Goal: Feedback & Contribution: Leave review/rating

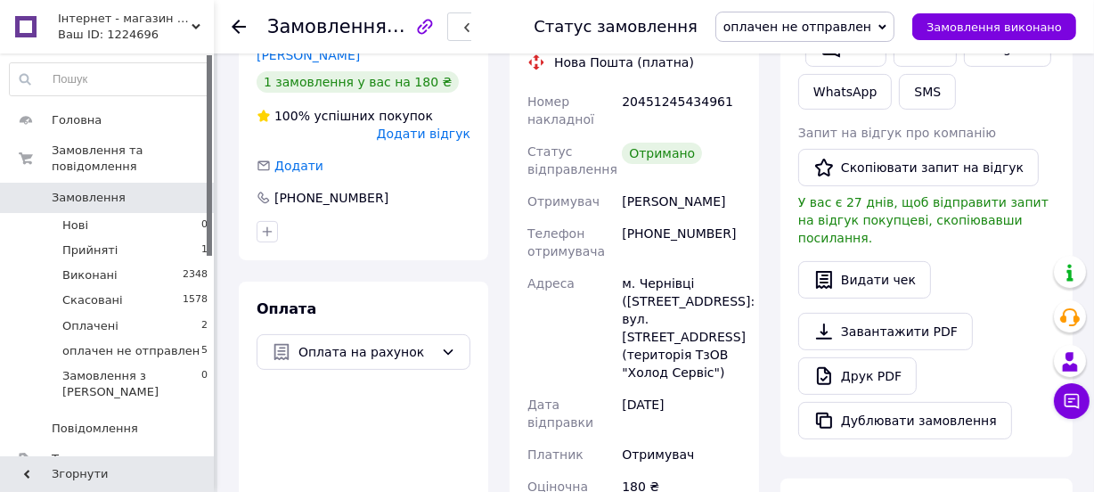
scroll to position [810, 0]
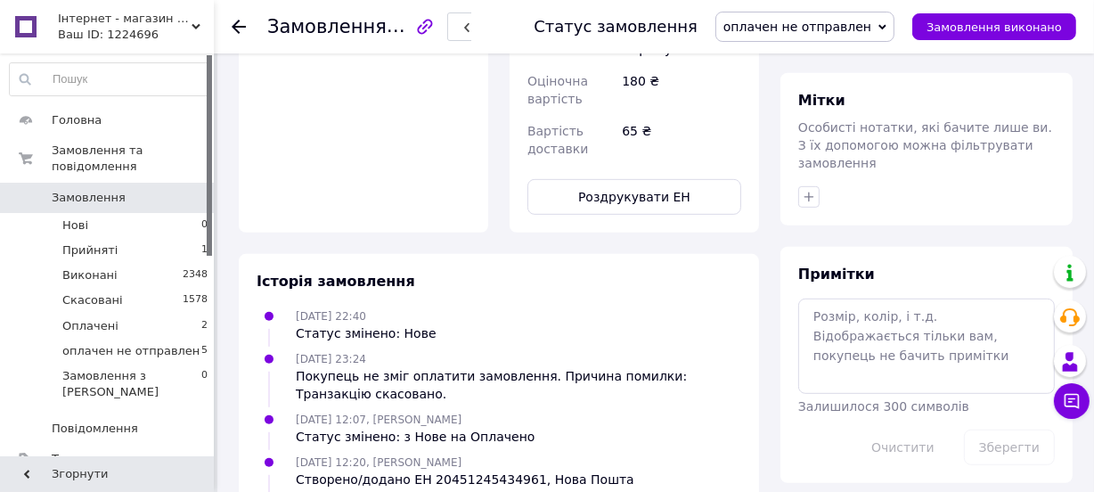
click at [247, 22] on div at bounding box center [250, 26] width 36 height 53
click at [241, 30] on icon at bounding box center [239, 27] width 14 height 14
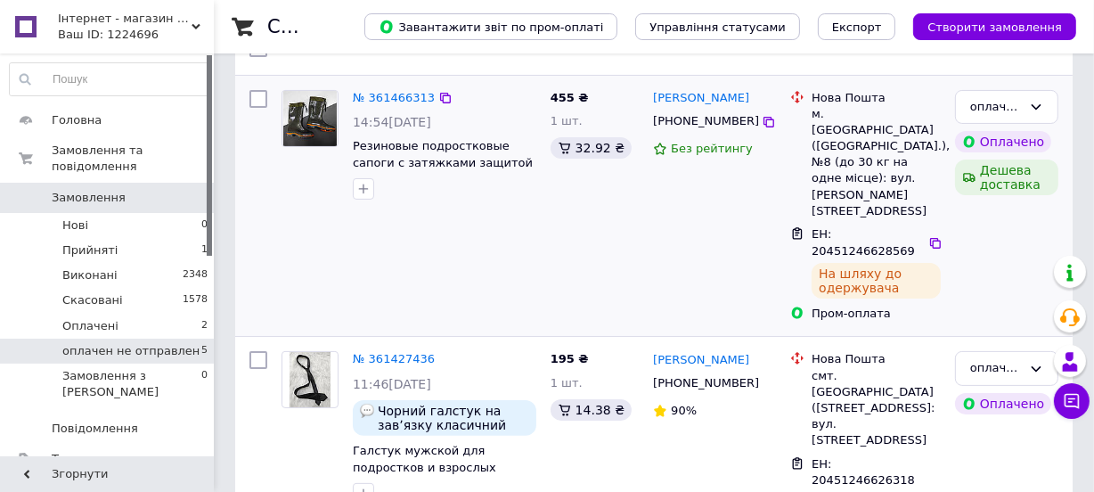
scroll to position [648, 0]
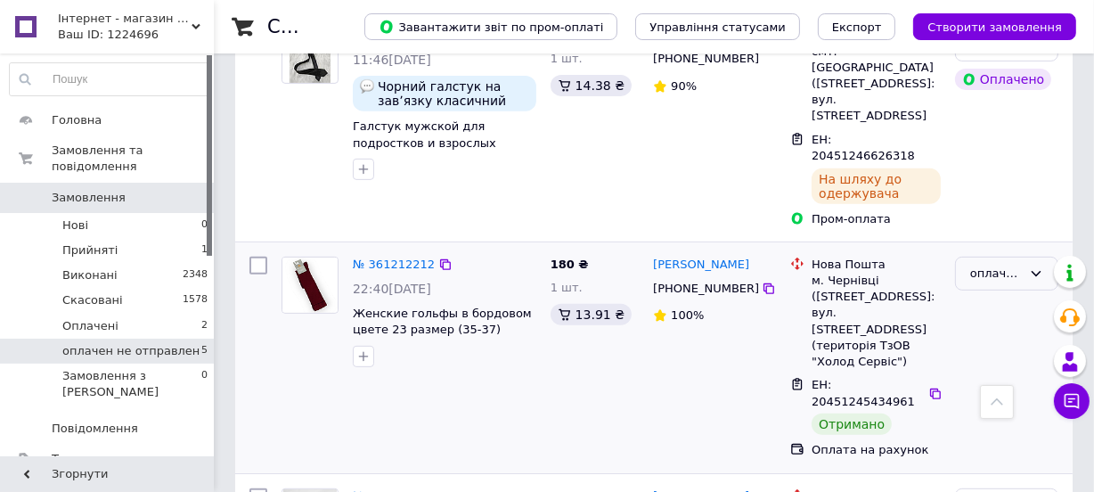
click at [1017, 265] on div "оплачен не отправлен" at bounding box center [996, 274] width 52 height 19
click at [998, 327] on li "Виконано" at bounding box center [1007, 343] width 102 height 33
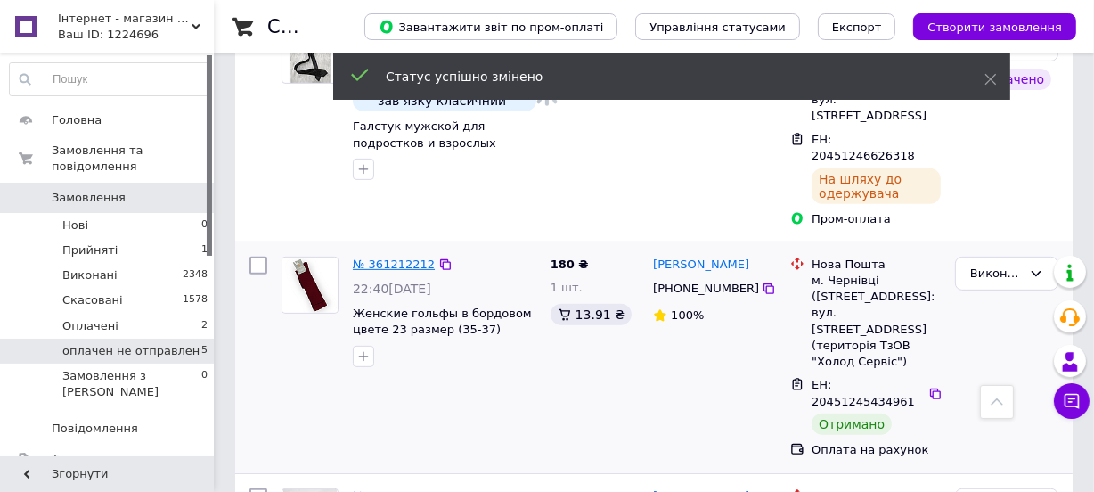
click at [398, 257] on link "№ 361212212" at bounding box center [394, 263] width 82 height 13
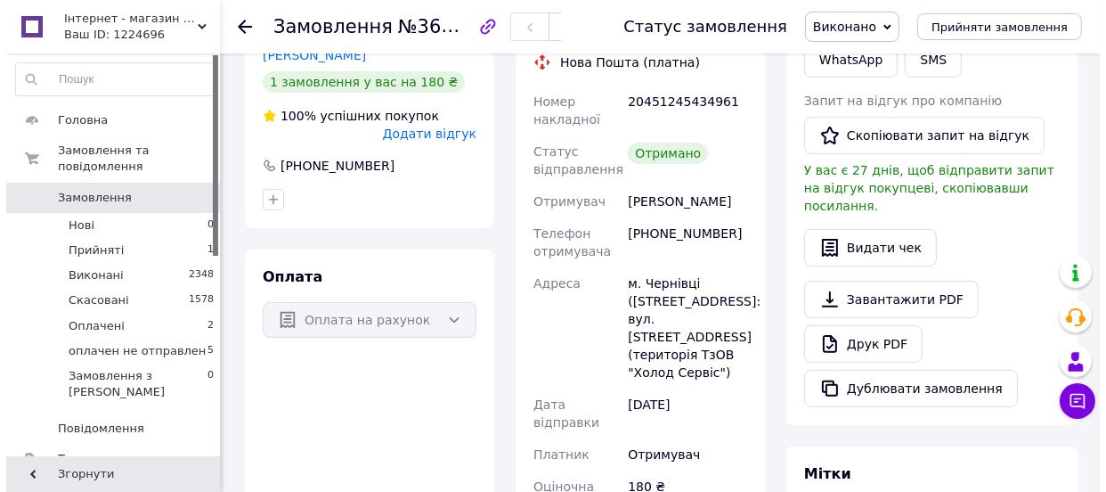
scroll to position [323, 0]
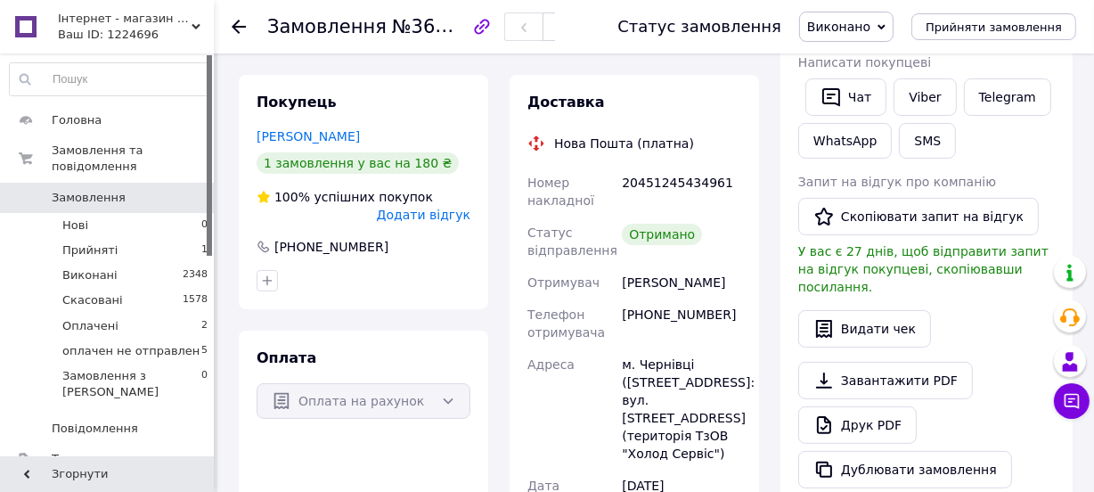
click at [426, 214] on span "Додати відгук" at bounding box center [424, 215] width 94 height 14
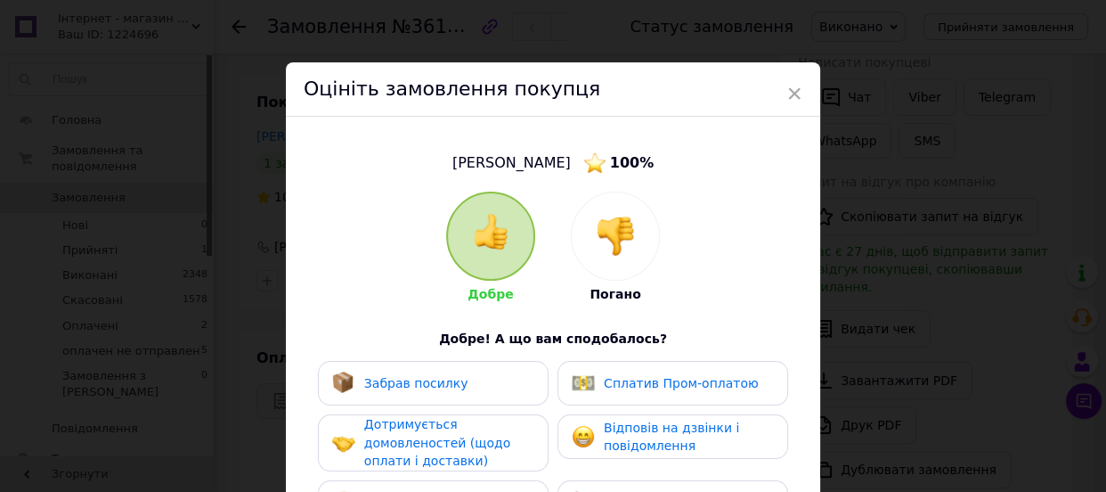
scroll to position [80, 0]
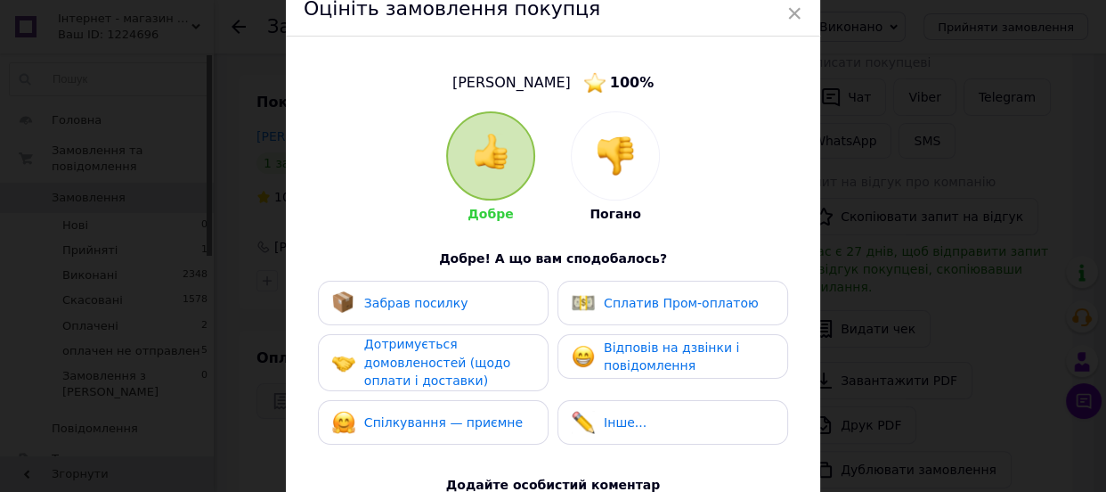
click at [463, 310] on div "Забрав посилку" at bounding box center [433, 302] width 202 height 23
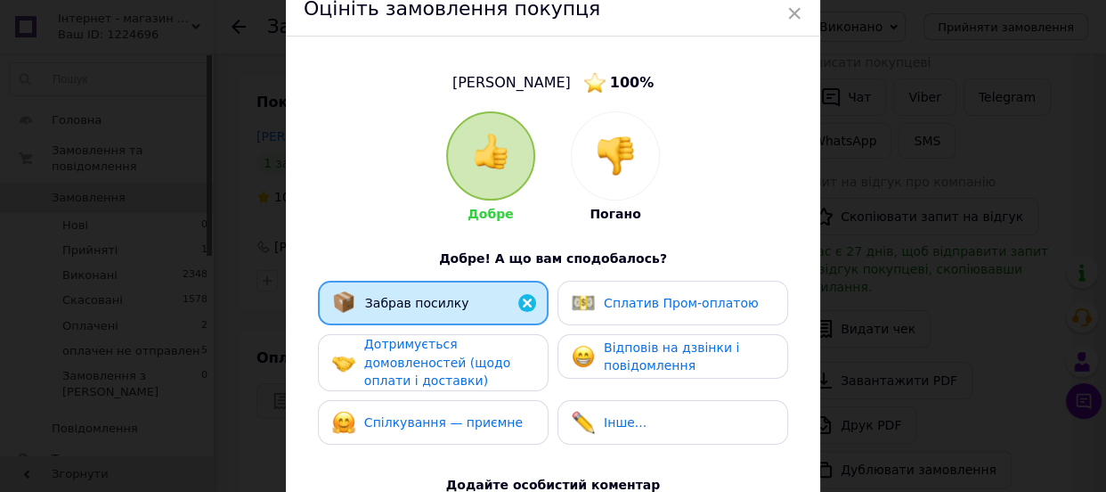
click at [693, 346] on span "Відповів на дзвінки і повідомлення" at bounding box center [671, 356] width 135 height 33
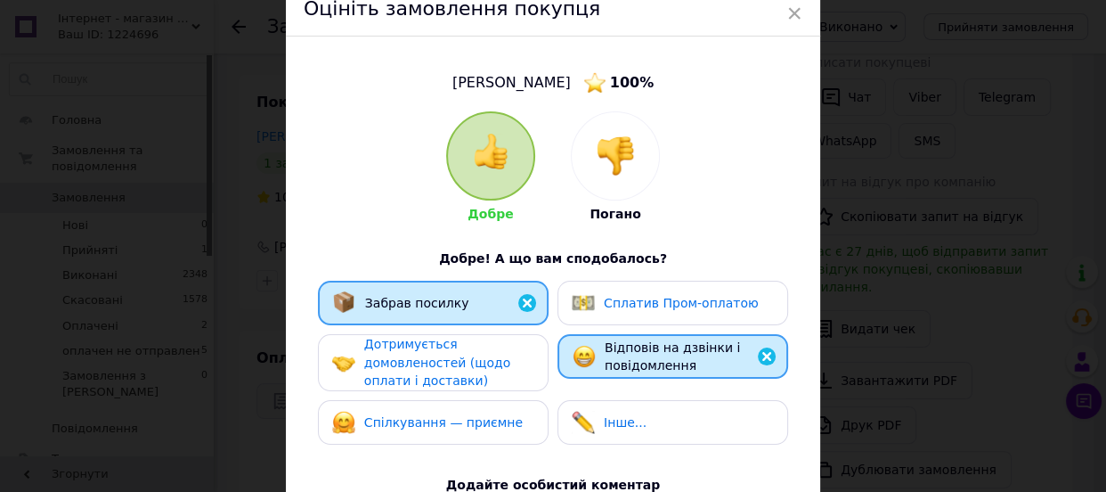
click at [497, 356] on div "Дотримується домовленостей (щодо оплати і доставки)" at bounding box center [448, 362] width 169 height 55
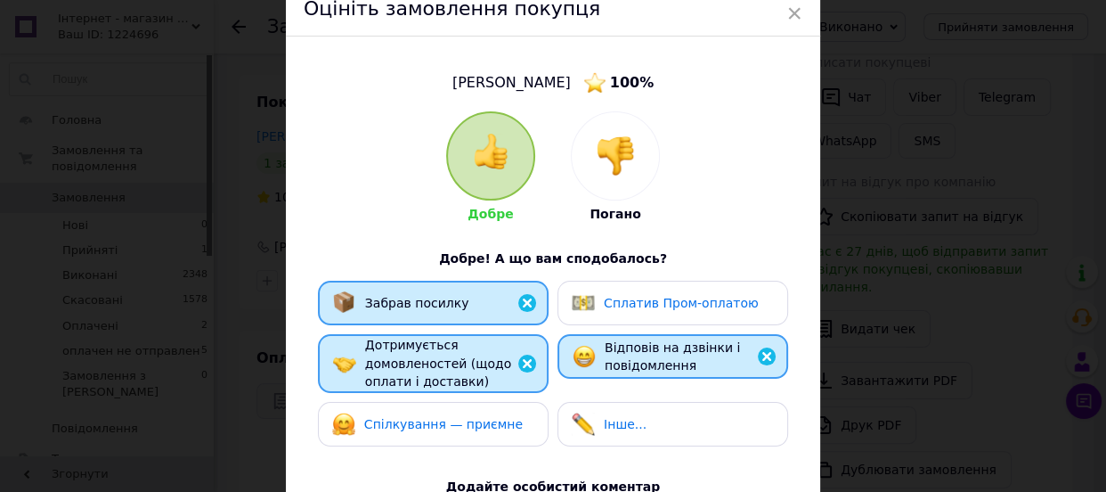
drag, startPoint x: 478, startPoint y: 417, endPoint x: 497, endPoint y: 417, distance: 18.7
click at [478, 418] on span "Спілкування — приємне" at bounding box center [443, 424] width 159 height 14
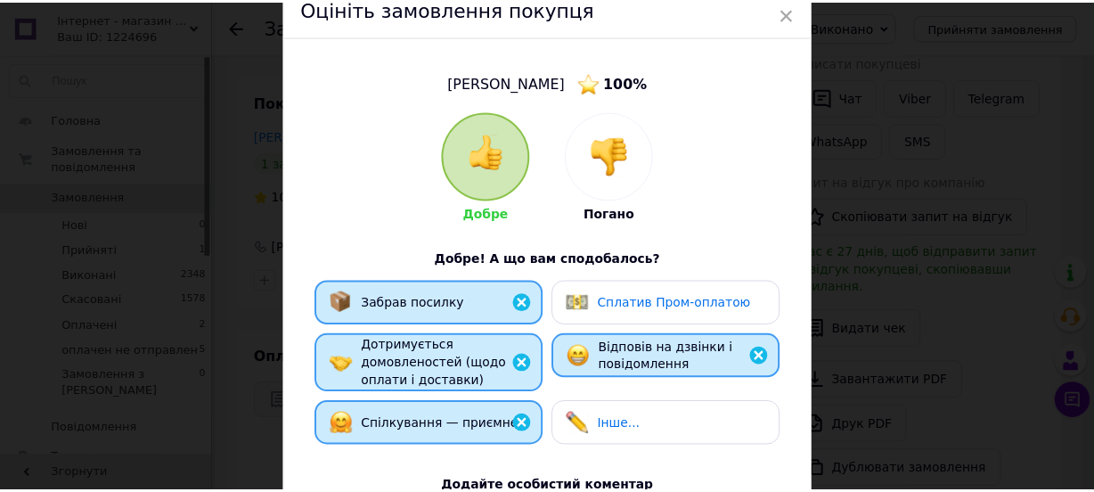
scroll to position [395, 0]
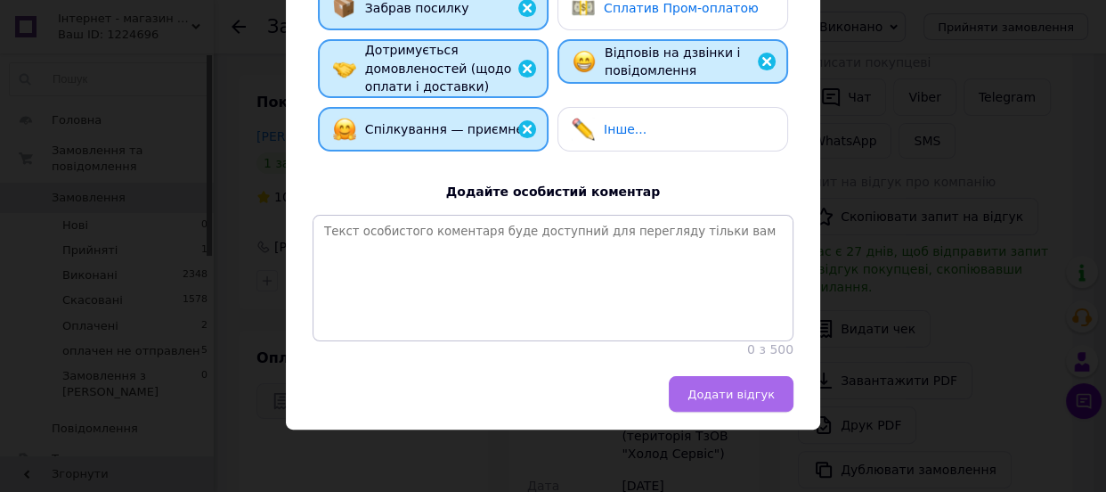
click at [730, 383] on button "Додати відгук" at bounding box center [731, 394] width 125 height 36
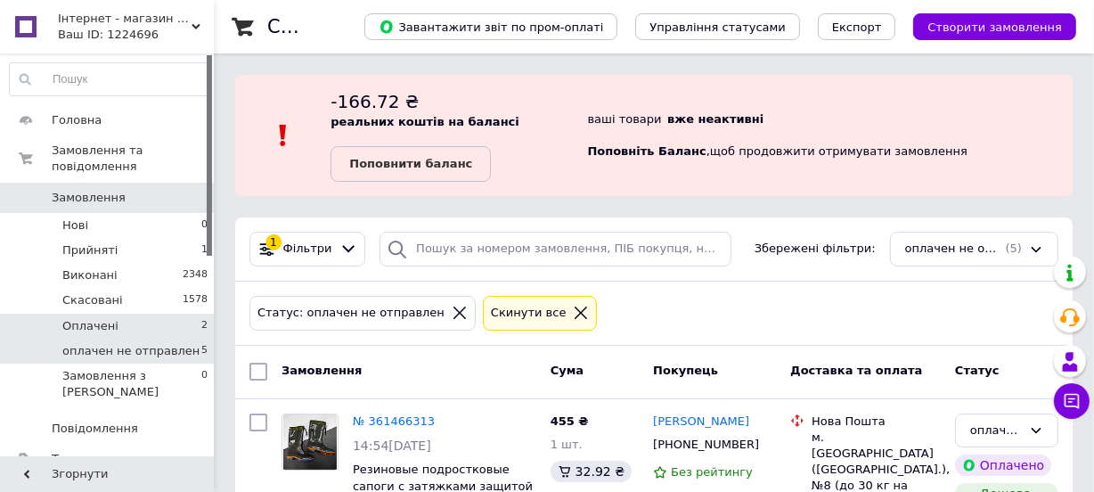
click at [134, 314] on li "Оплачені 2" at bounding box center [109, 326] width 218 height 25
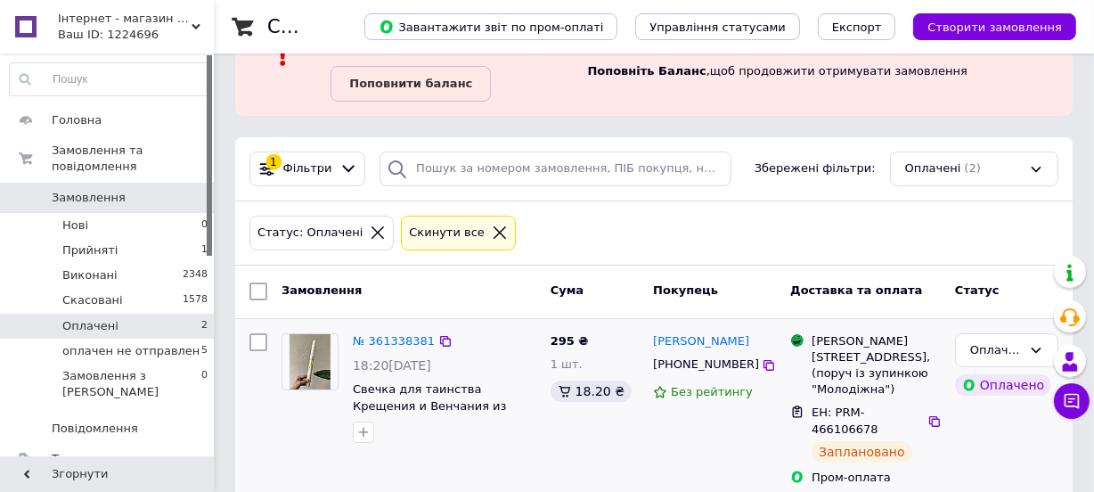
scroll to position [291, 0]
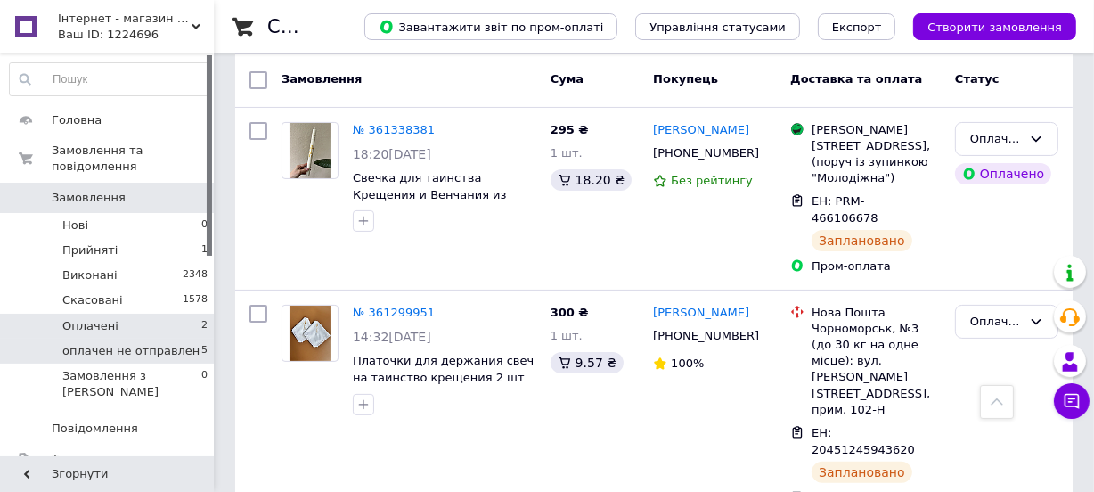
click at [131, 343] on span "оплачен не отправлен" at bounding box center [130, 351] width 137 height 16
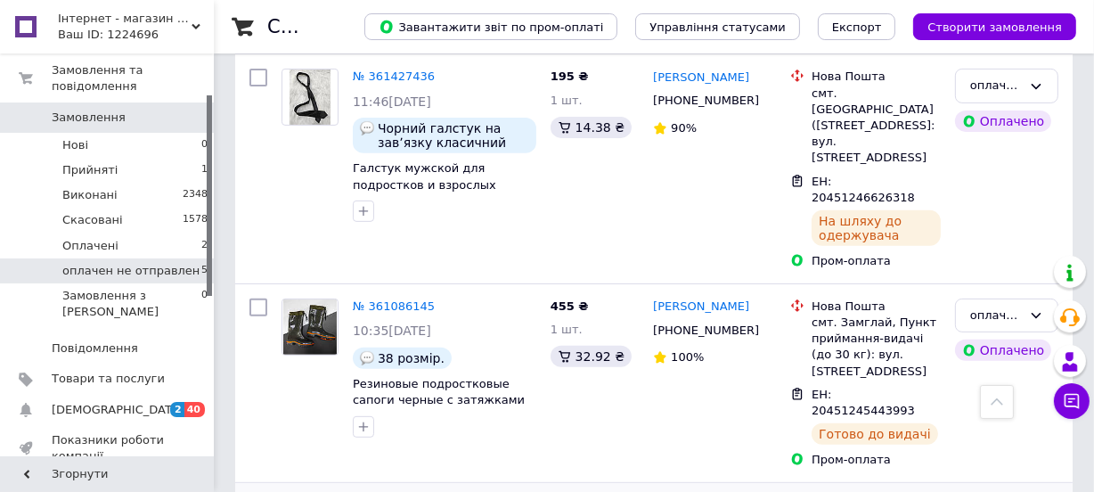
scroll to position [525, 0]
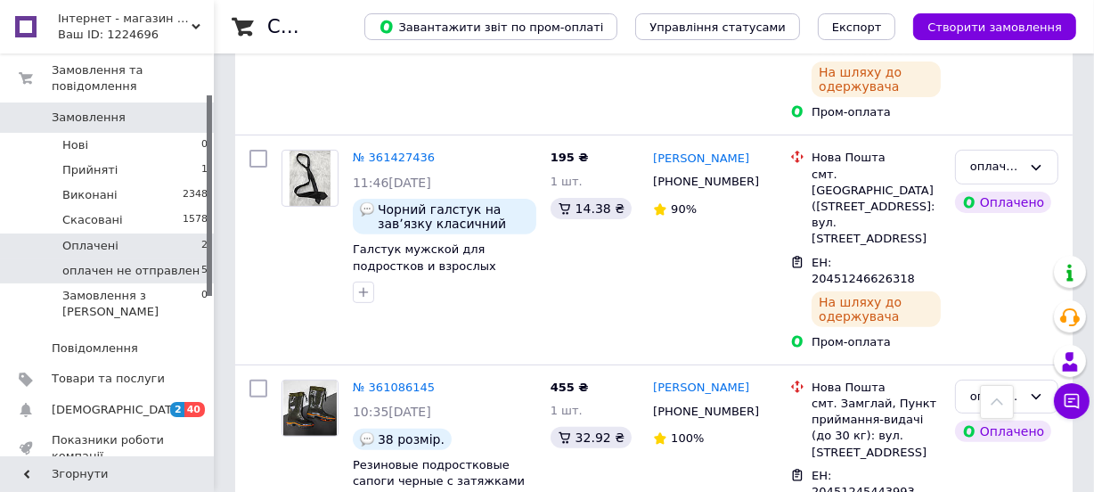
click at [127, 235] on li "Оплачені 2" at bounding box center [109, 245] width 218 height 25
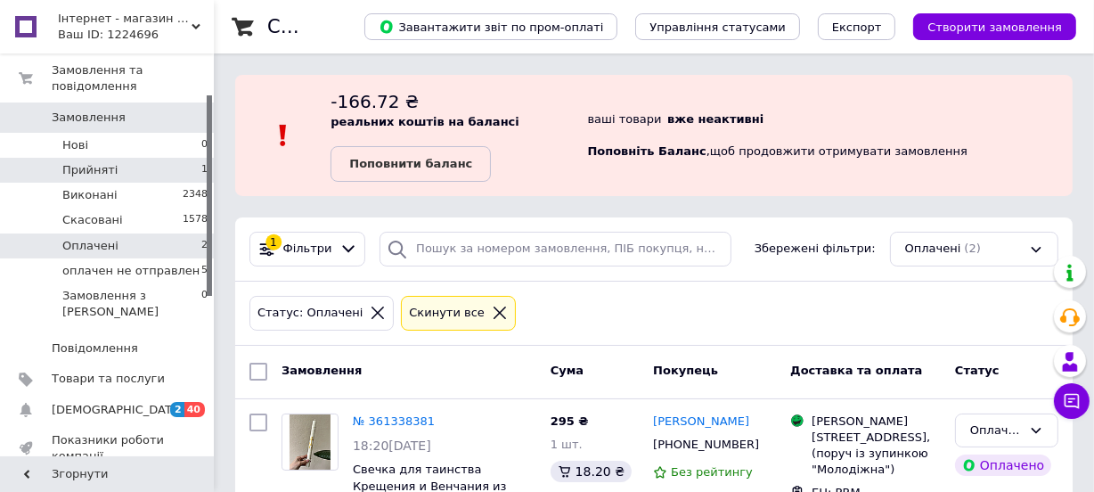
click at [182, 158] on li "Прийняті 1" at bounding box center [109, 170] width 218 height 25
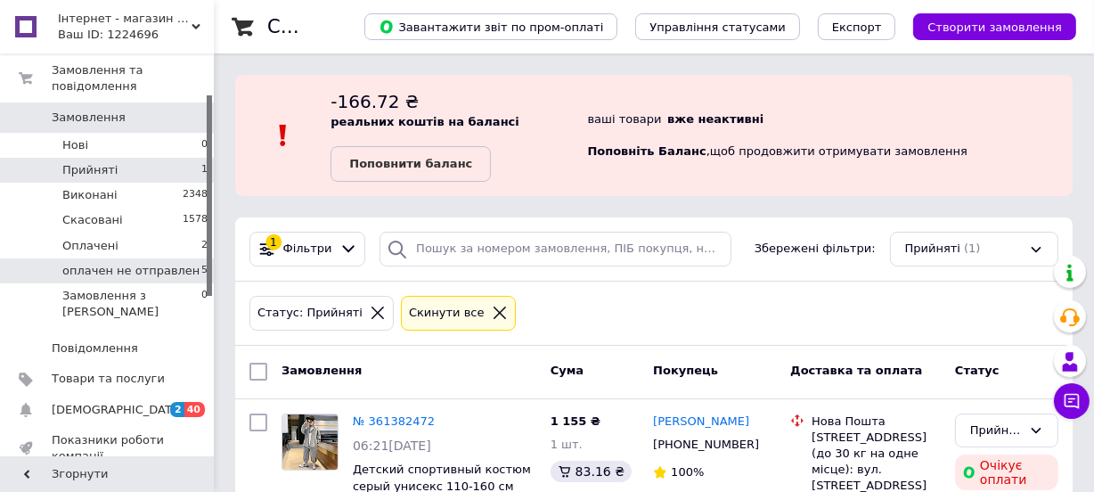
click at [132, 263] on span "оплачен не отправлен" at bounding box center [130, 271] width 137 height 16
